Goal: Transaction & Acquisition: Purchase product/service

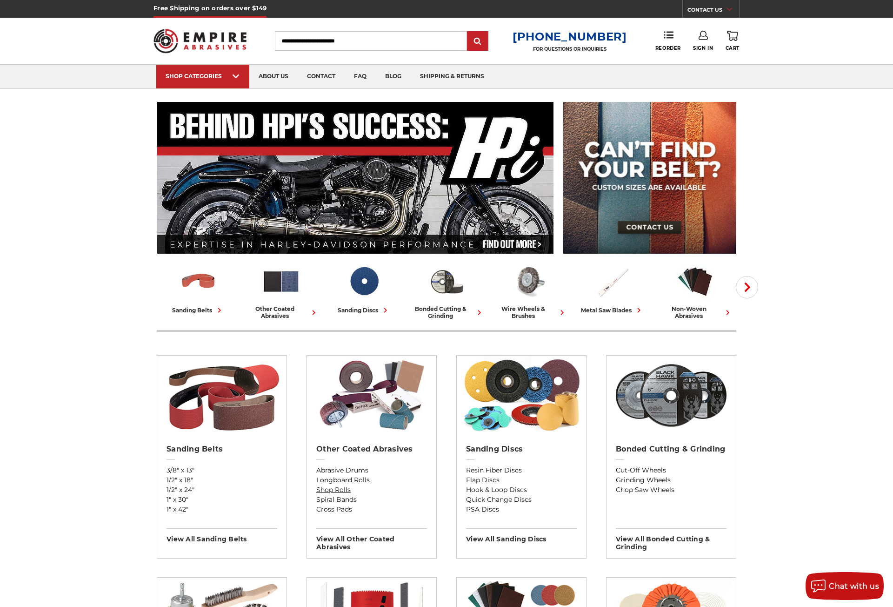
click at [415, 491] on link "Shop Rolls" at bounding box center [371, 490] width 111 height 10
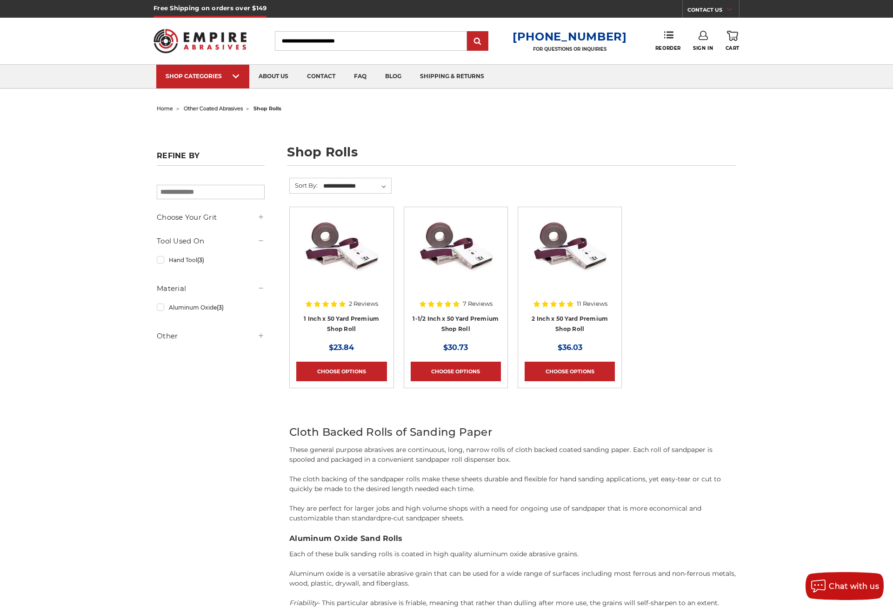
click at [466, 280] on img at bounding box center [456, 251] width 74 height 74
